Goal: Navigation & Orientation: Find specific page/section

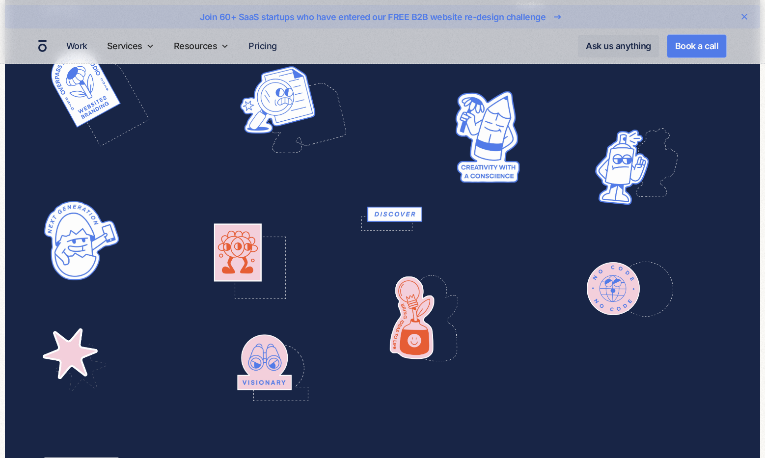
scroll to position [2110, 0]
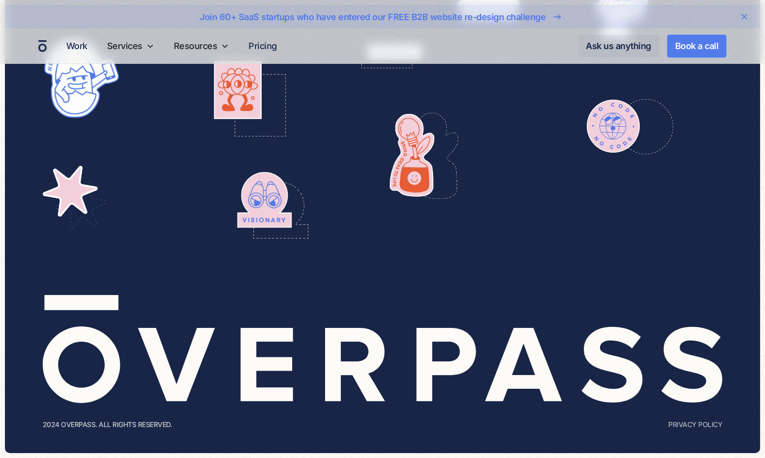
click at [53, 47] on div "Work Services SERVICES B2B website design Take a look behind the scenes of our …" at bounding box center [382, 45] width 765 height 35
click at [45, 47] on img "home" at bounding box center [42, 46] width 10 height 14
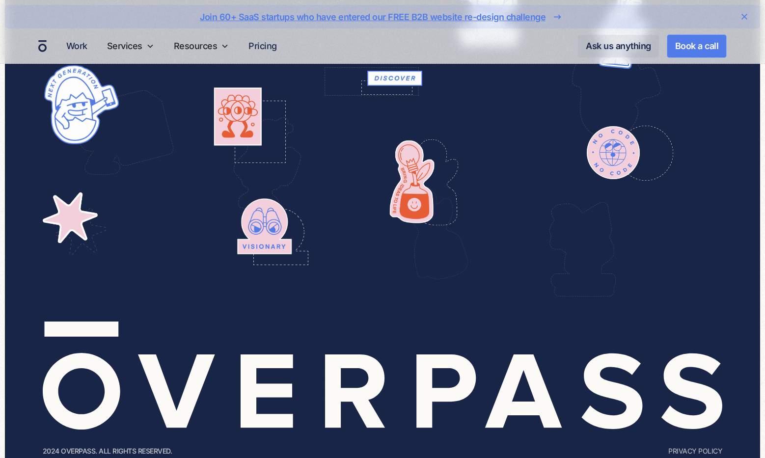
scroll to position [3910, 0]
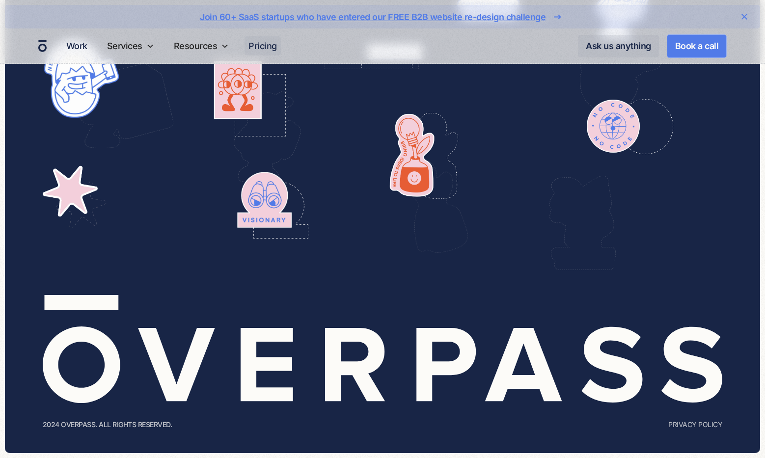
click at [257, 44] on link "Pricing" at bounding box center [263, 45] width 36 height 19
